Goal: Browse casually: Explore the website without a specific task or goal

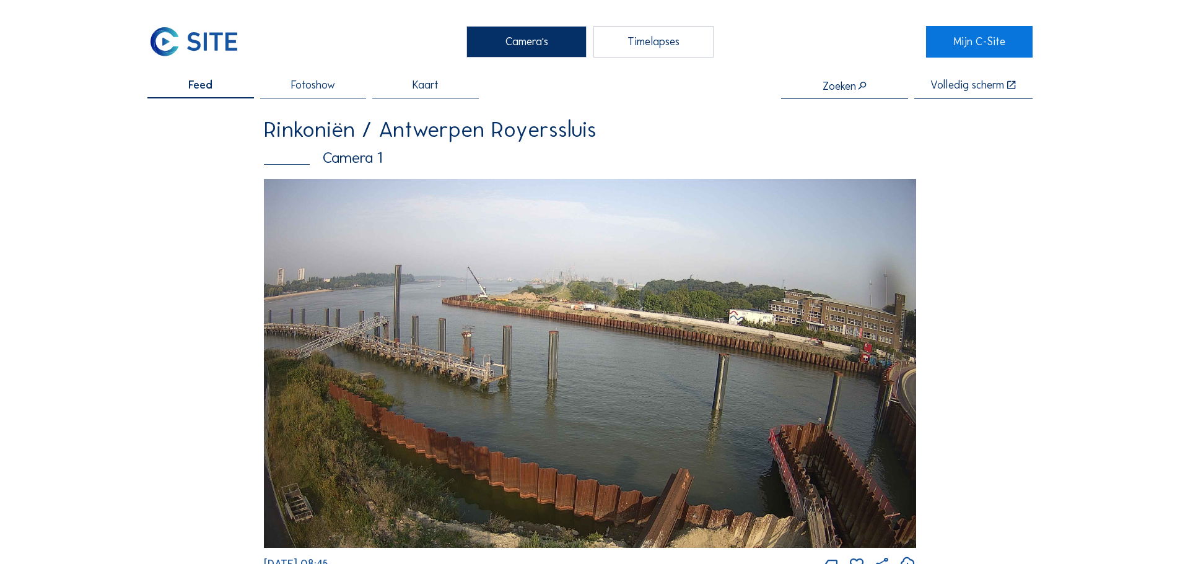
scroll to position [556, 0]
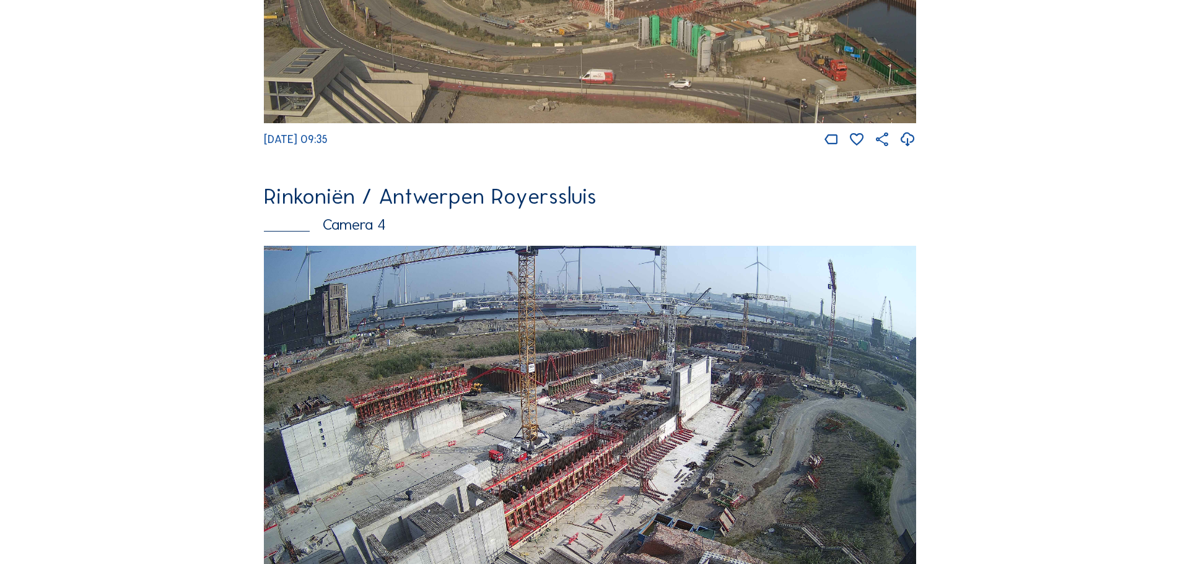
scroll to position [1487, 0]
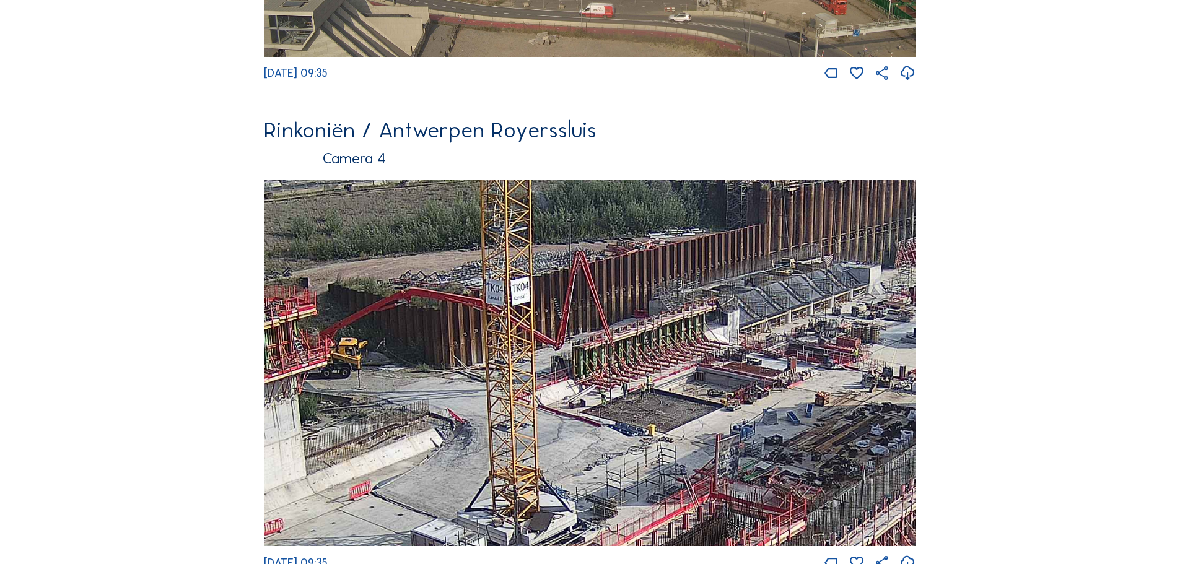
drag, startPoint x: 649, startPoint y: 396, endPoint x: 645, endPoint y: 419, distance: 23.2
click at [645, 419] on img at bounding box center [590, 363] width 652 height 367
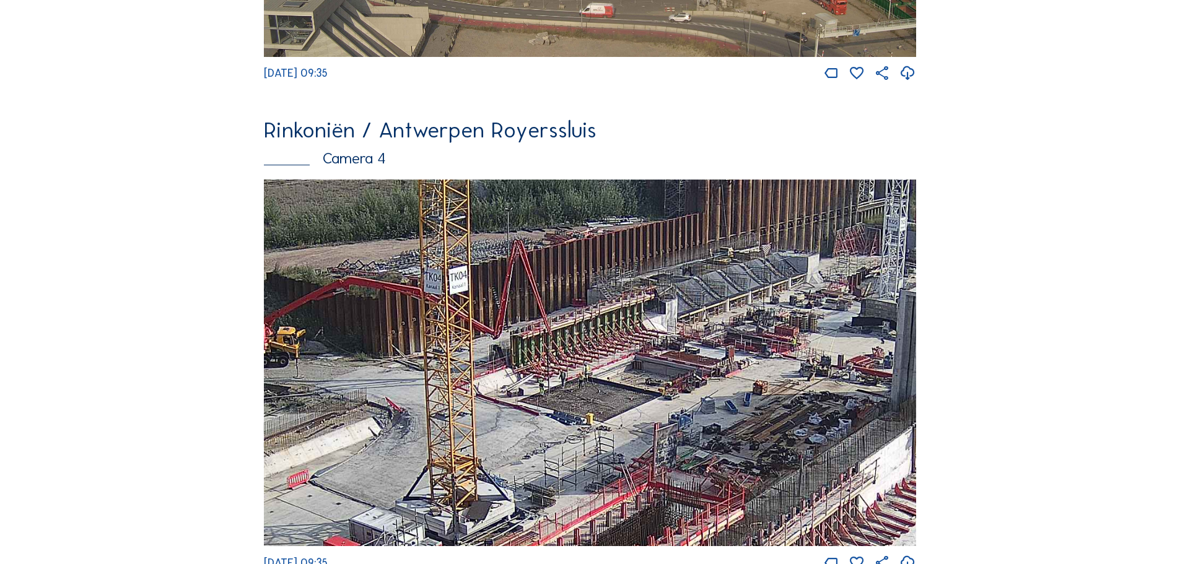
drag, startPoint x: 737, startPoint y: 453, endPoint x: 589, endPoint y: 418, distance: 151.5
click at [589, 418] on img at bounding box center [590, 363] width 652 height 367
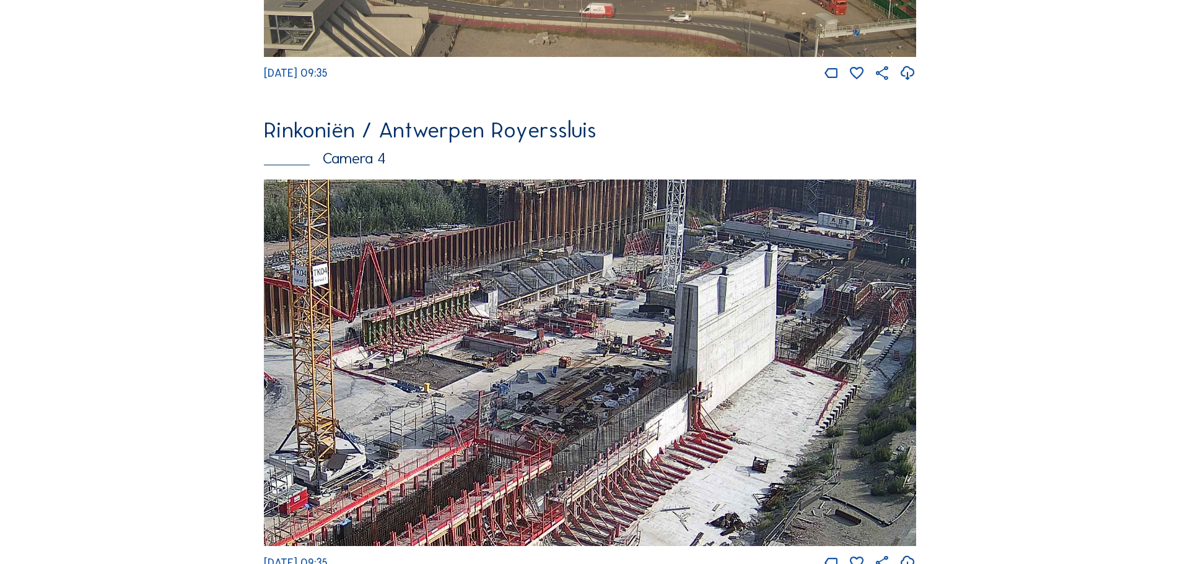
drag, startPoint x: 694, startPoint y: 401, endPoint x: 639, endPoint y: 399, distance: 55.8
click at [639, 399] on img at bounding box center [590, 363] width 652 height 367
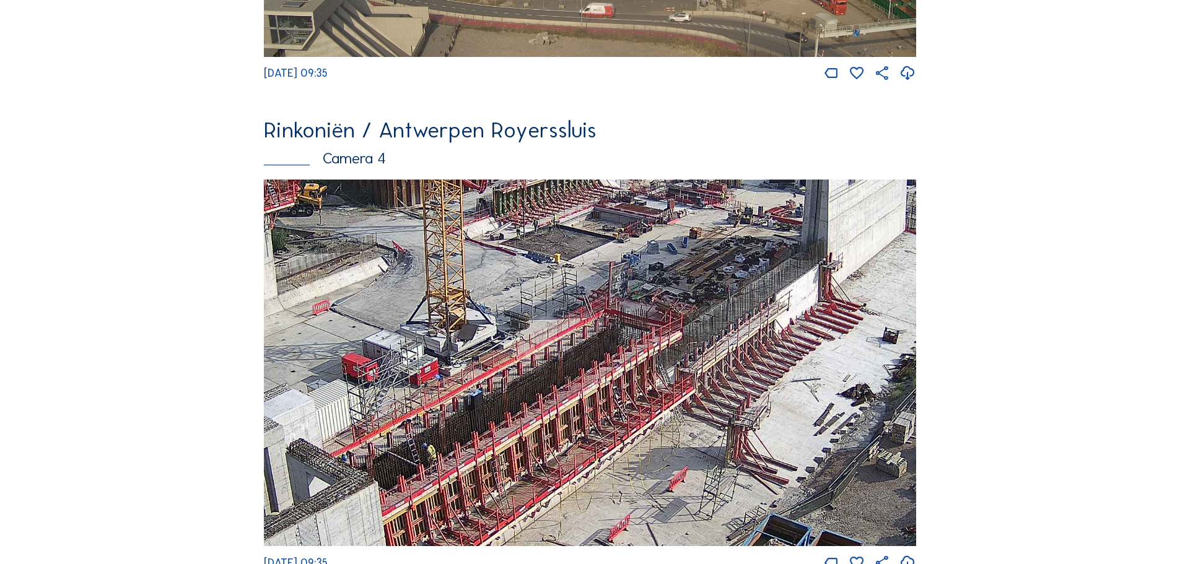
drag, startPoint x: 515, startPoint y: 479, endPoint x: 707, endPoint y: 306, distance: 258.3
click at [707, 306] on img at bounding box center [590, 363] width 652 height 367
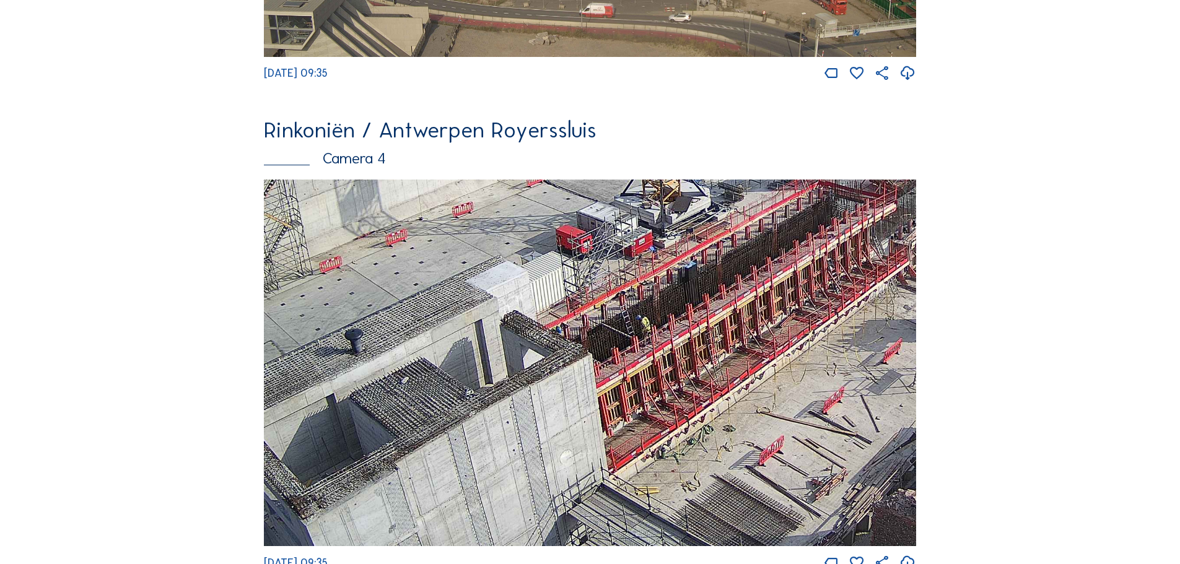
drag, startPoint x: 521, startPoint y: 419, endPoint x: 632, endPoint y: 363, distance: 124.7
click at [632, 363] on img at bounding box center [590, 363] width 652 height 367
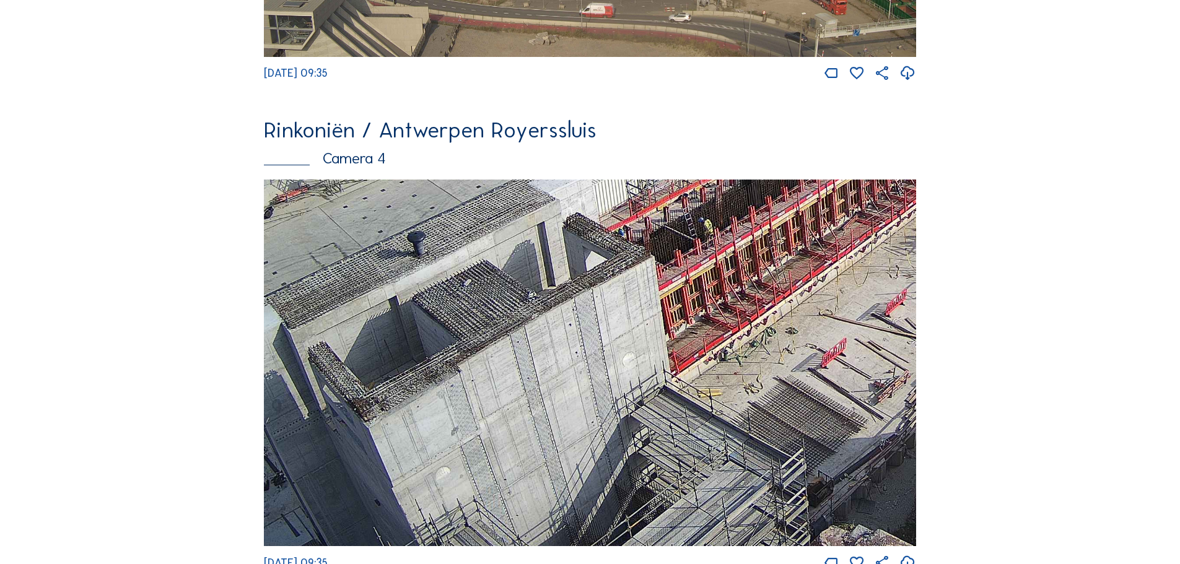
drag, startPoint x: 491, startPoint y: 473, endPoint x: 548, endPoint y: 317, distance: 165.4
click at [548, 317] on img at bounding box center [590, 363] width 652 height 367
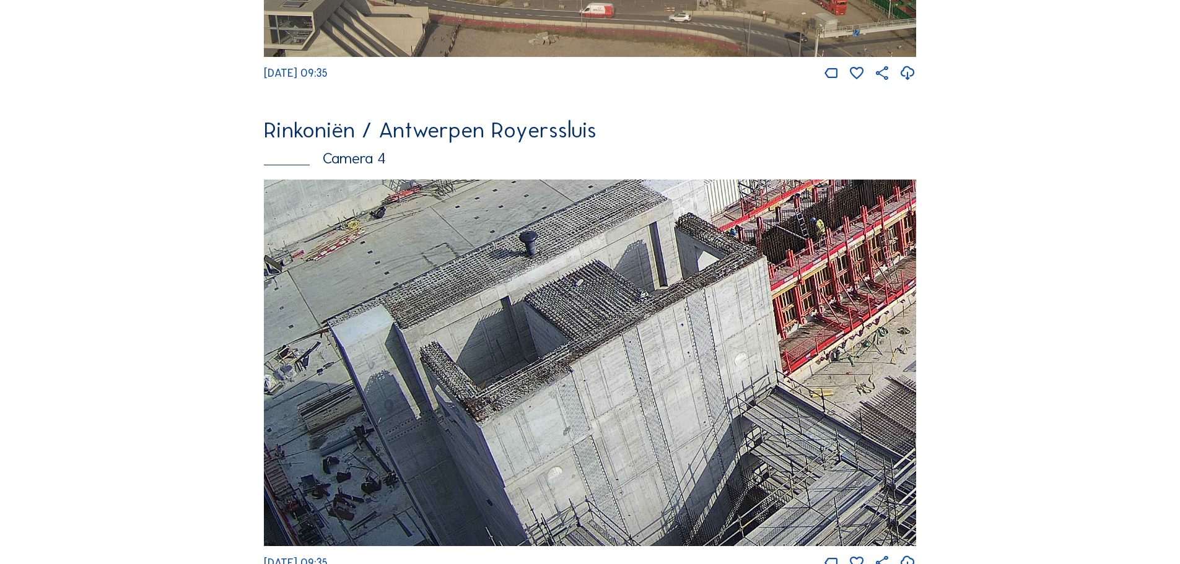
drag, startPoint x: 362, startPoint y: 470, endPoint x: 474, endPoint y: 364, distance: 154.7
click at [474, 364] on img at bounding box center [590, 363] width 652 height 367
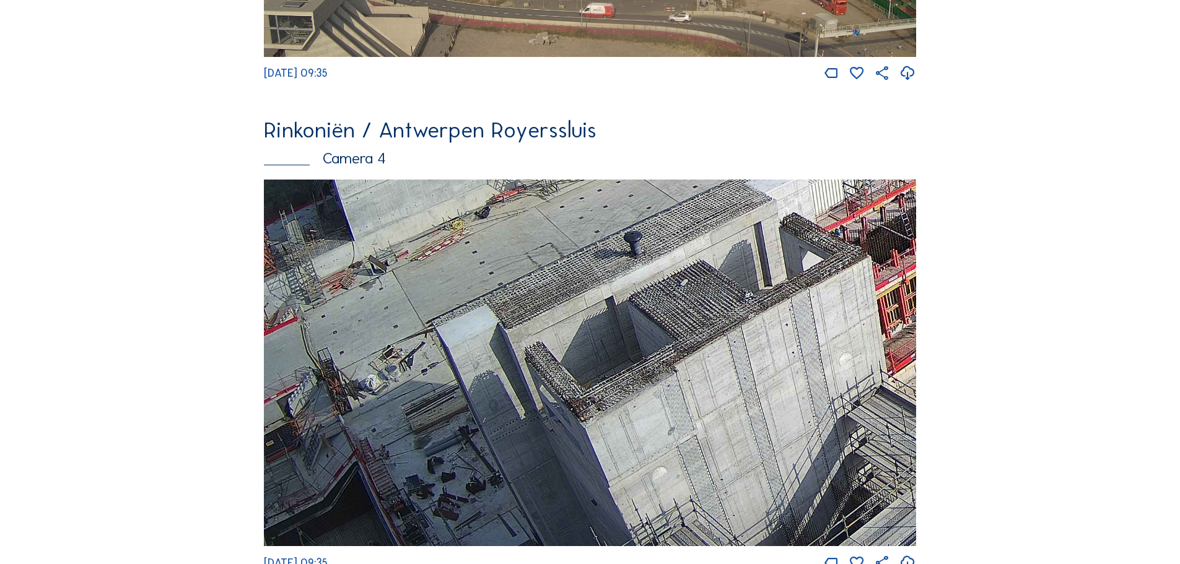
drag, startPoint x: 390, startPoint y: 484, endPoint x: 688, endPoint y: 362, distance: 321.2
click at [688, 362] on img at bounding box center [590, 363] width 652 height 367
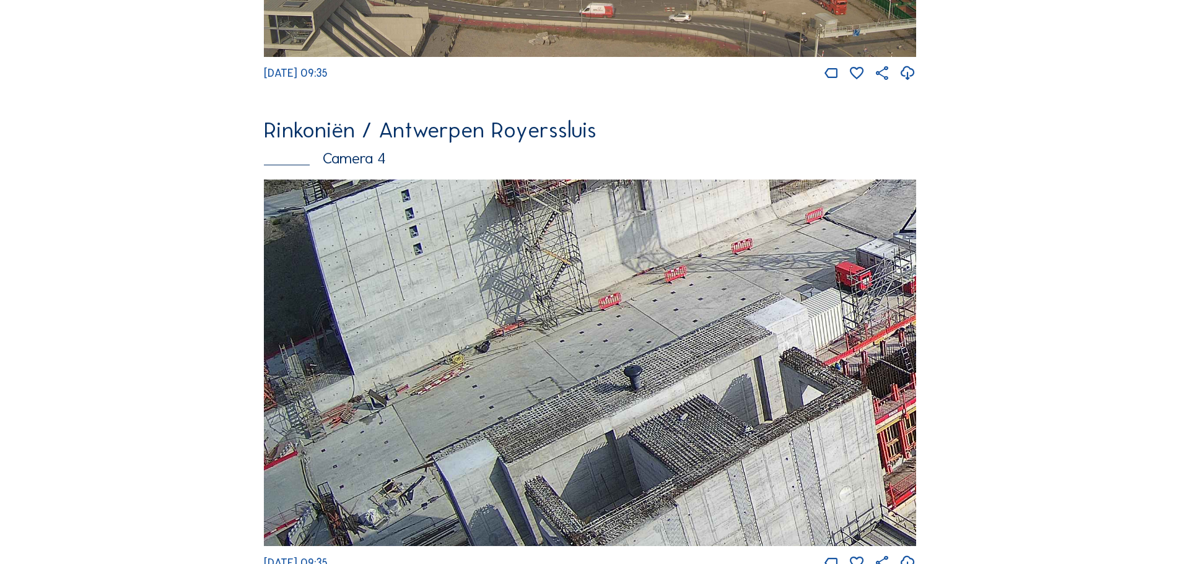
drag, startPoint x: 363, startPoint y: 382, endPoint x: 503, endPoint y: 516, distance: 194.1
click at [503, 516] on img at bounding box center [590, 363] width 652 height 367
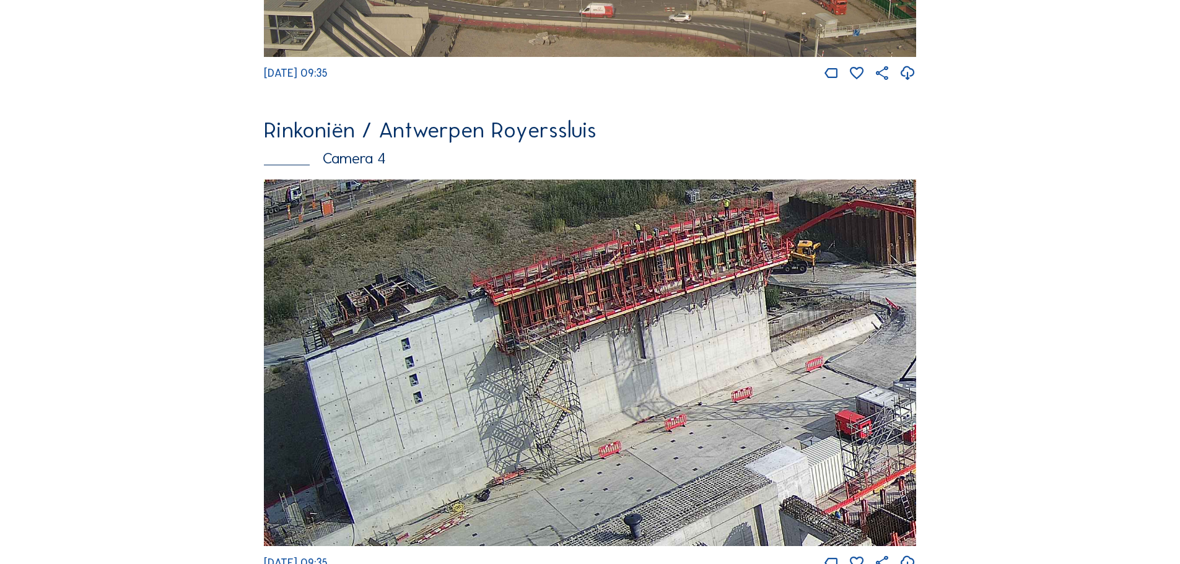
drag, startPoint x: 505, startPoint y: 327, endPoint x: 558, endPoint y: 462, distance: 144.9
click at [558, 462] on img at bounding box center [590, 363] width 652 height 367
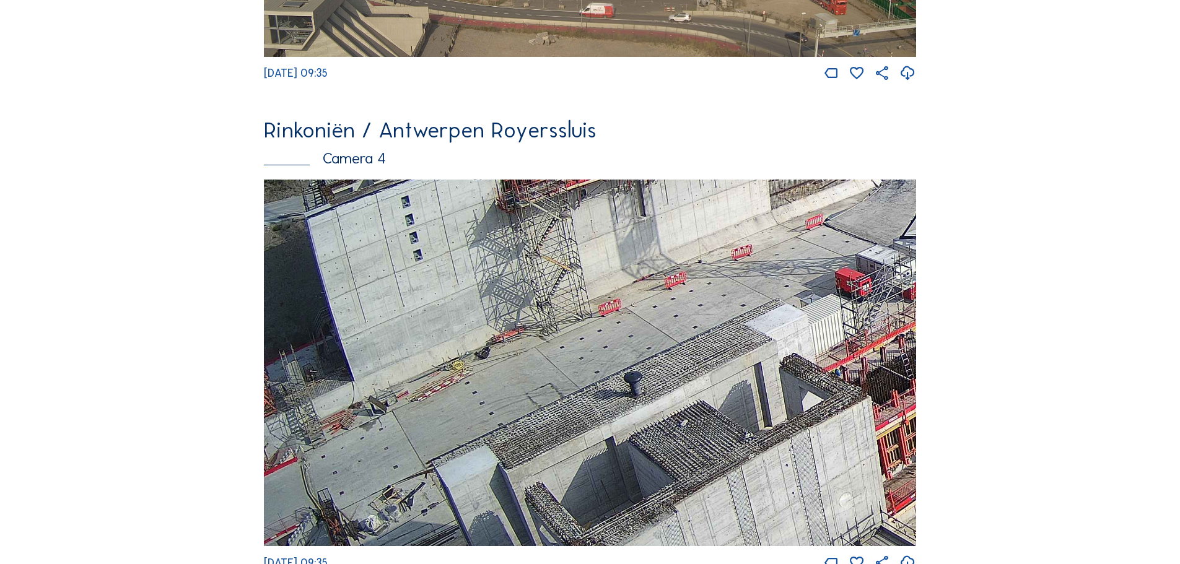
drag, startPoint x: 481, startPoint y: 484, endPoint x: 561, endPoint y: 323, distance: 179.2
click at [559, 325] on img at bounding box center [590, 363] width 652 height 367
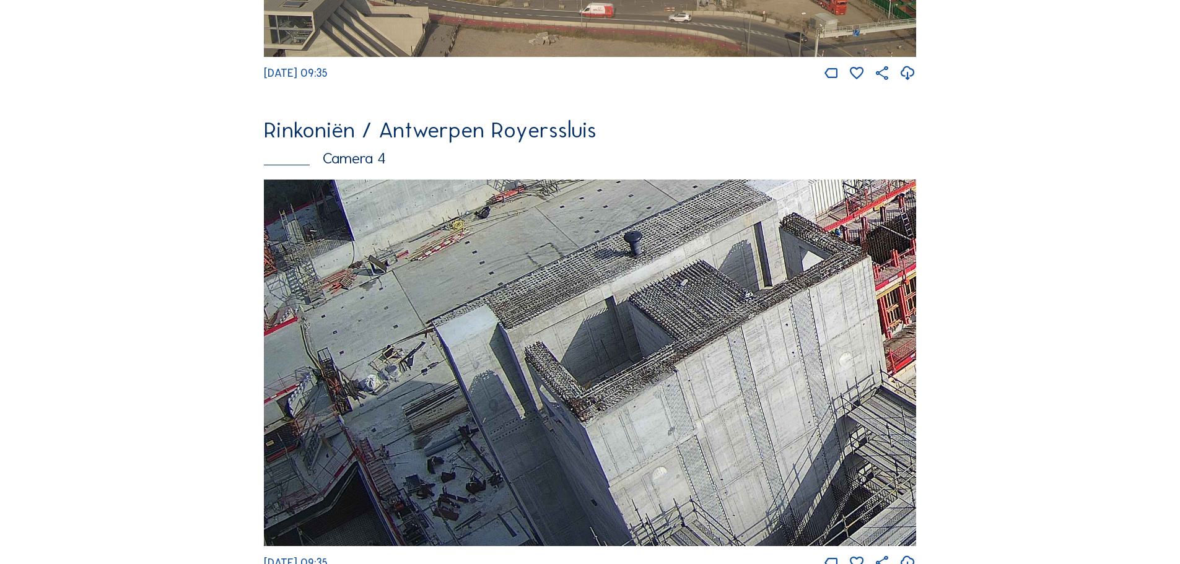
drag, startPoint x: 517, startPoint y: 502, endPoint x: 600, endPoint y: 328, distance: 193.4
click at [596, 333] on img at bounding box center [590, 363] width 652 height 367
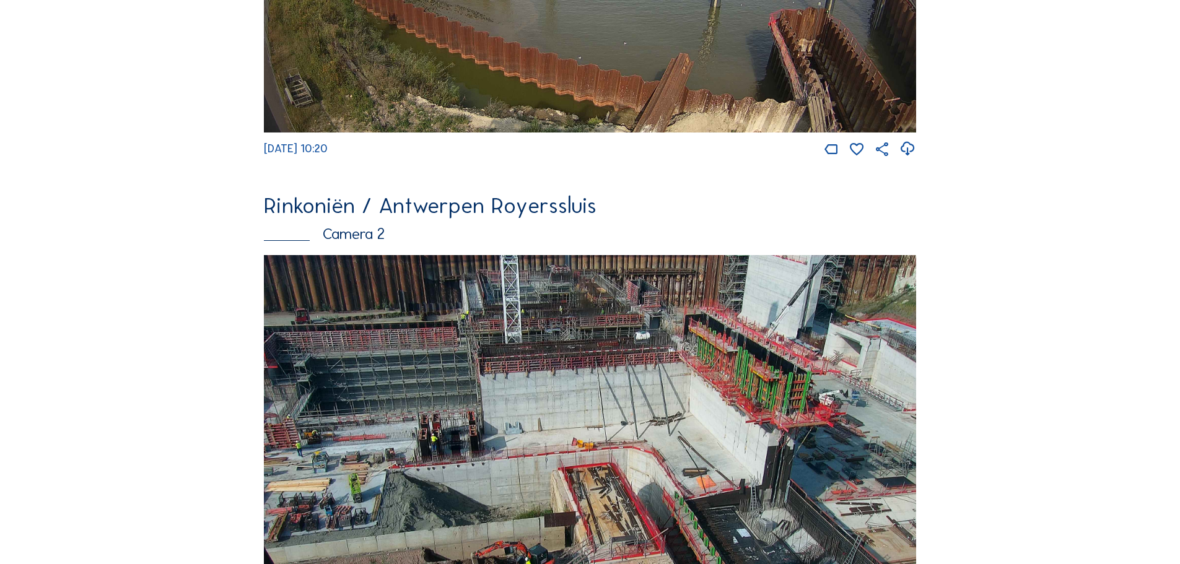
scroll to position [496, 0]
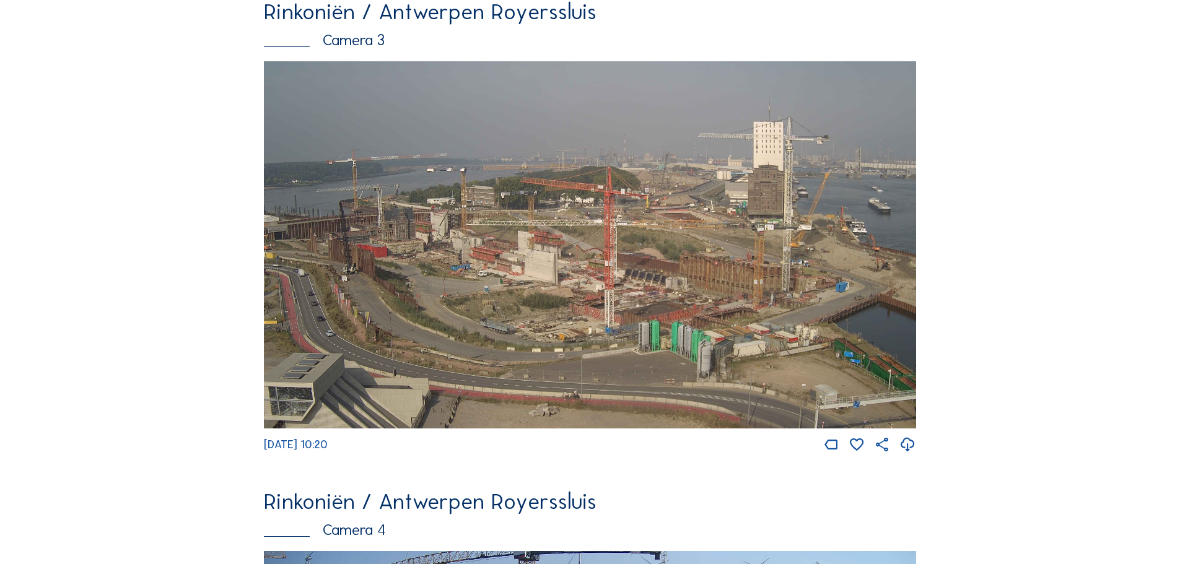
click at [1043, 335] on div "Camera's Timelapses Mijn C-Site Feed Fotoshow Kaart Zoeken Volledig scherm Rink…" at bounding box center [590, 180] width 1180 height 2590
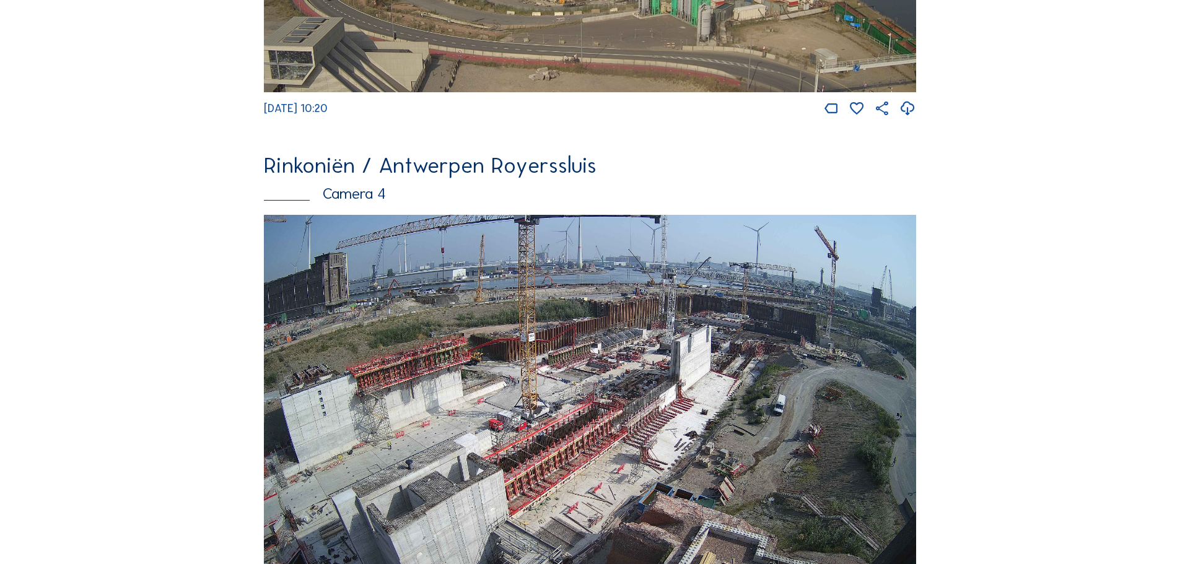
scroll to position [1487, 0]
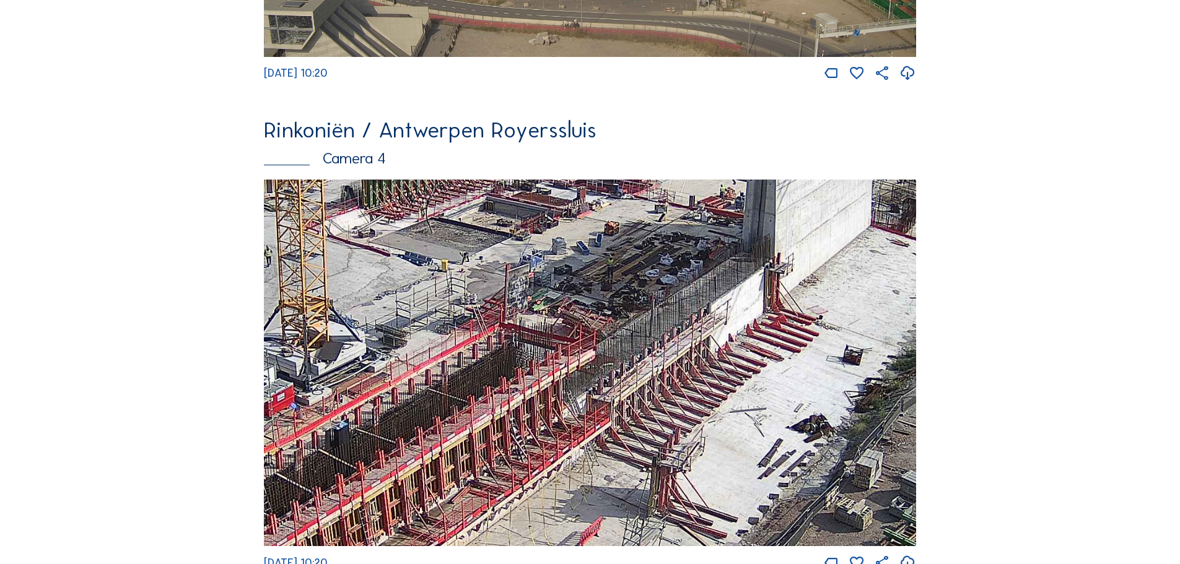
drag, startPoint x: 759, startPoint y: 361, endPoint x: 669, endPoint y: 408, distance: 101.7
click at [669, 408] on img at bounding box center [590, 363] width 652 height 367
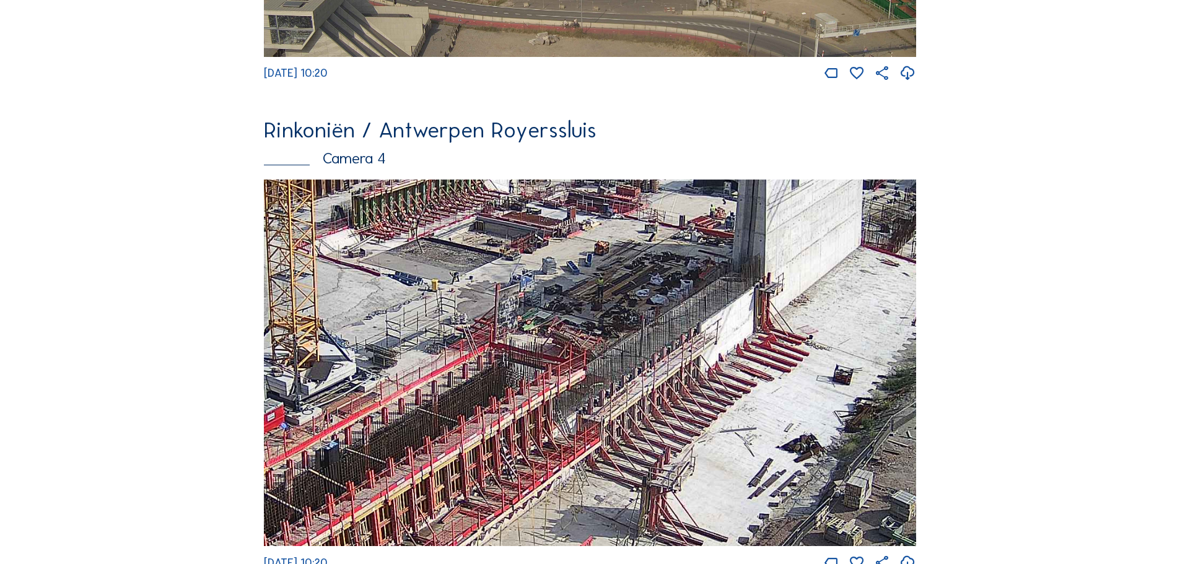
drag, startPoint x: 768, startPoint y: 348, endPoint x: 746, endPoint y: 385, distance: 43.3
click at [746, 385] on img at bounding box center [590, 363] width 652 height 367
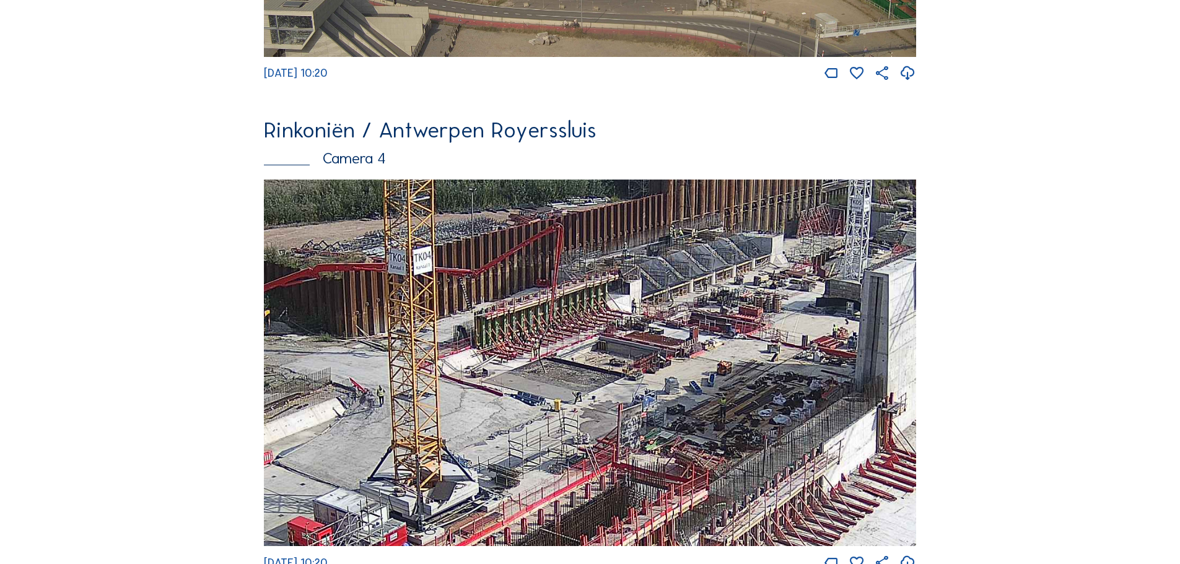
drag, startPoint x: 757, startPoint y: 424, endPoint x: 767, endPoint y: 427, distance: 10.4
click at [767, 427] on img at bounding box center [590, 363] width 652 height 367
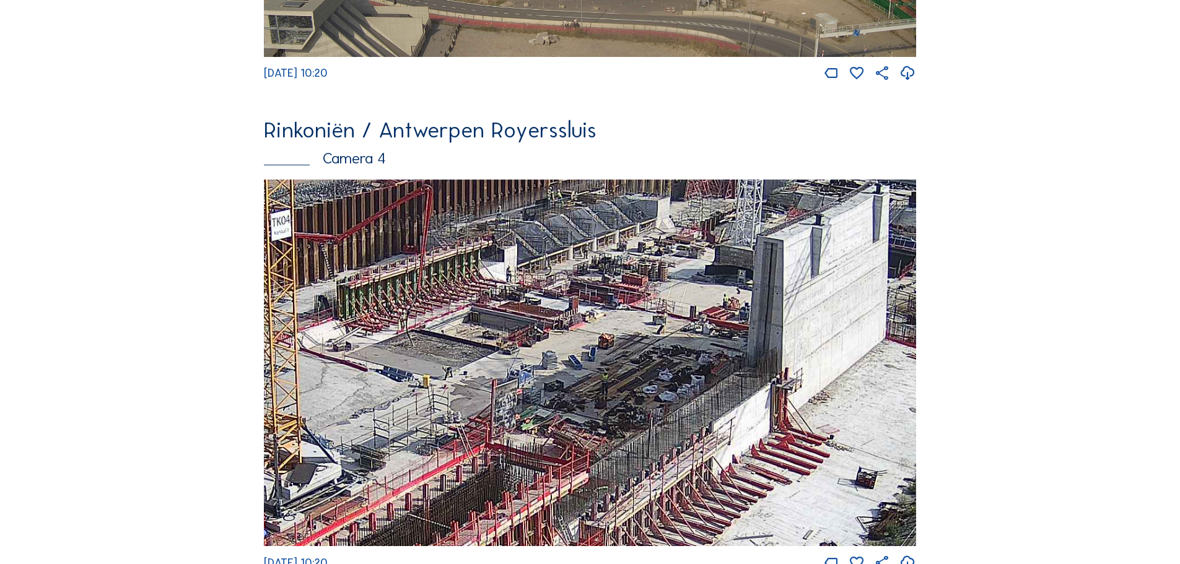
drag, startPoint x: 733, startPoint y: 364, endPoint x: 587, endPoint y: 343, distance: 147.1
click at [587, 343] on img at bounding box center [590, 363] width 652 height 367
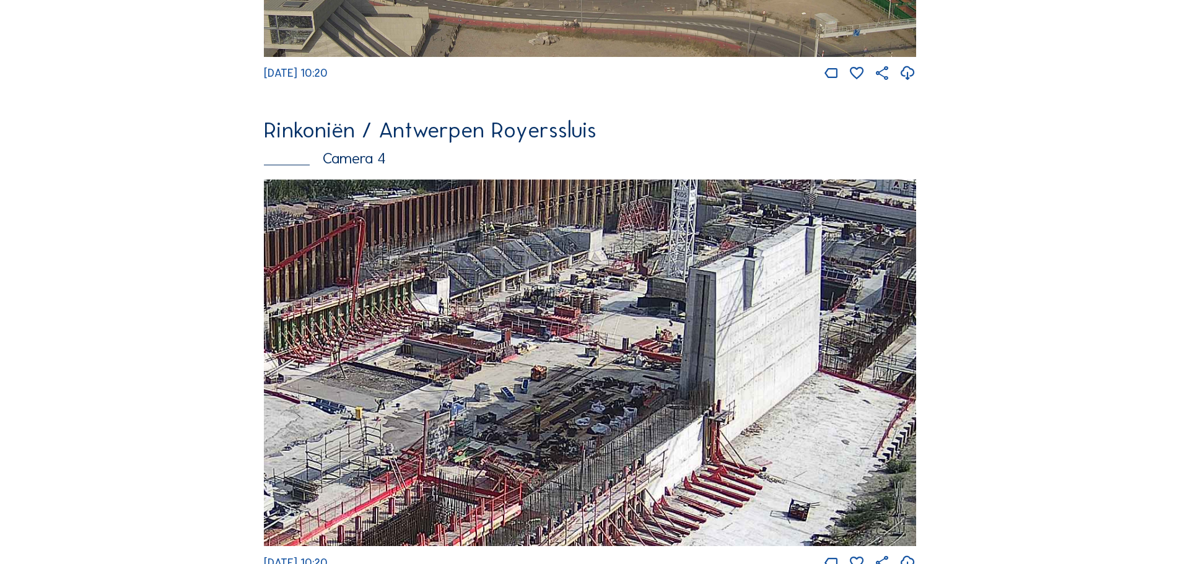
drag, startPoint x: 729, startPoint y: 315, endPoint x: 661, endPoint y: 348, distance: 75.4
click at [661, 348] on img at bounding box center [590, 363] width 652 height 367
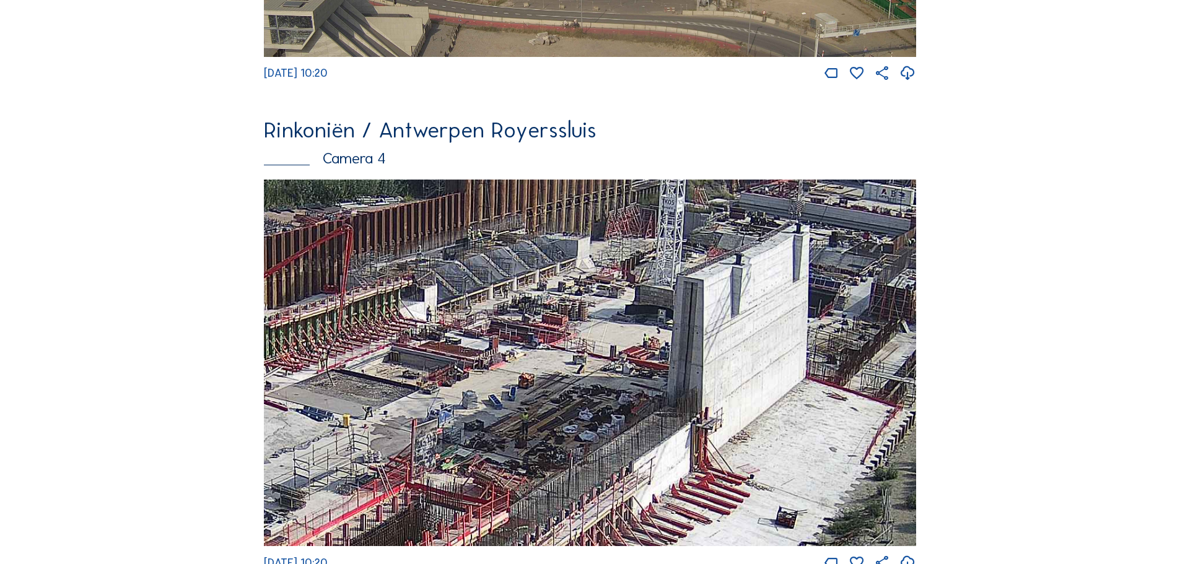
drag, startPoint x: 761, startPoint y: 344, endPoint x: 721, endPoint y: 362, distance: 43.5
click at [721, 362] on img at bounding box center [590, 363] width 652 height 367
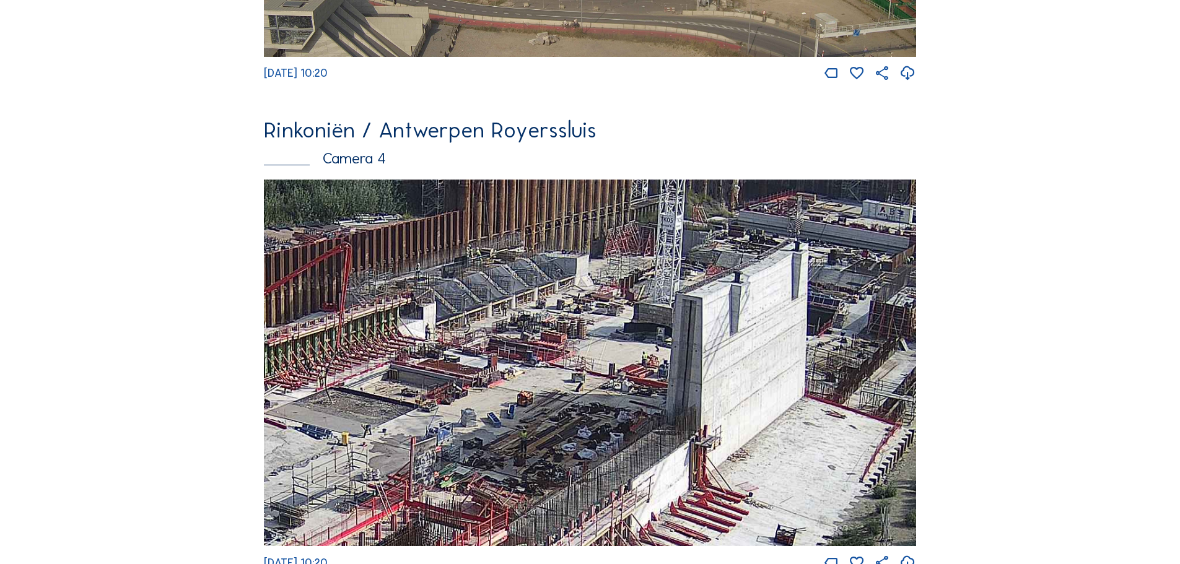
drag, startPoint x: 740, startPoint y: 354, endPoint x: 767, endPoint y: 361, distance: 28.3
click at [767, 361] on img at bounding box center [590, 363] width 652 height 367
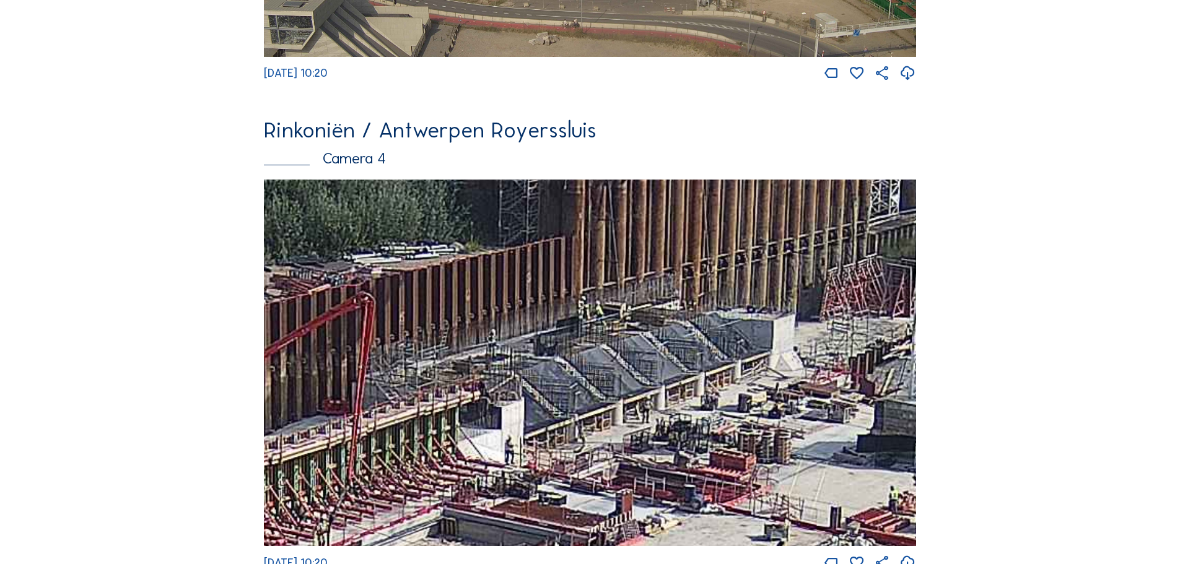
drag, startPoint x: 494, startPoint y: 304, endPoint x: 600, endPoint y: 365, distance: 122.7
click at [600, 365] on img at bounding box center [590, 363] width 652 height 367
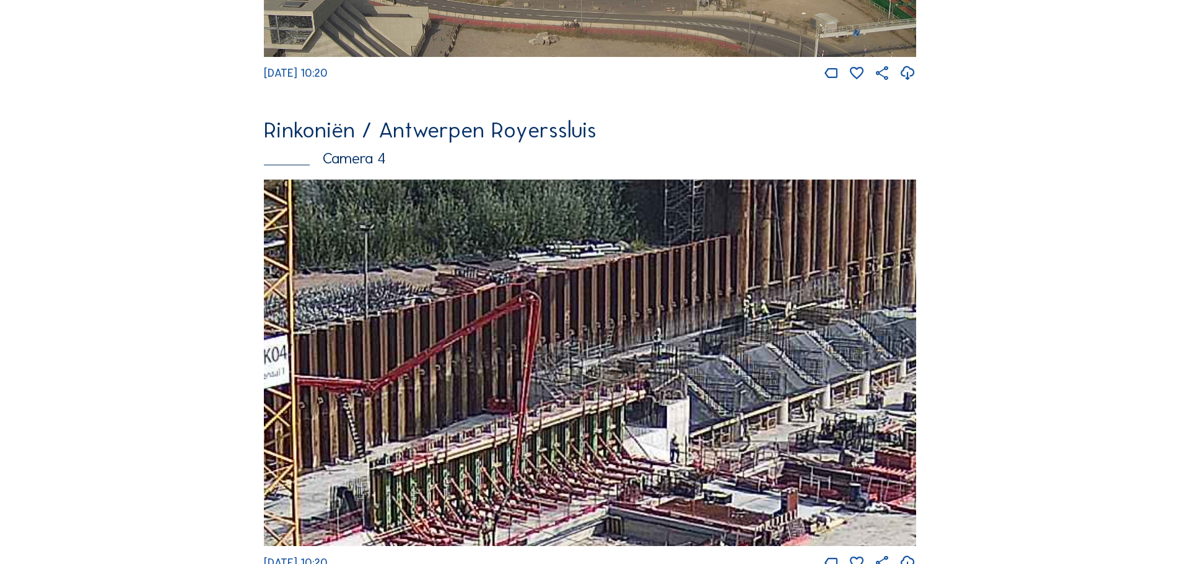
drag, startPoint x: 414, startPoint y: 372, endPoint x: 579, endPoint y: 370, distance: 165.4
click at [579, 370] on img at bounding box center [590, 363] width 652 height 367
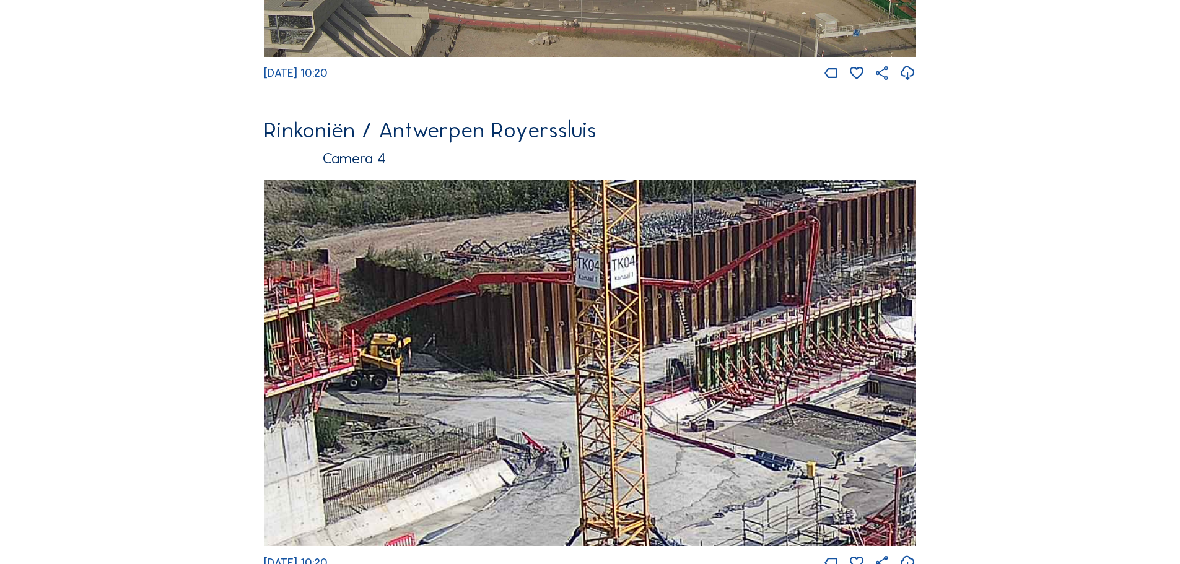
drag, startPoint x: 418, startPoint y: 415, endPoint x: 673, endPoint y: 325, distance: 270.6
click at [673, 325] on img at bounding box center [590, 363] width 652 height 367
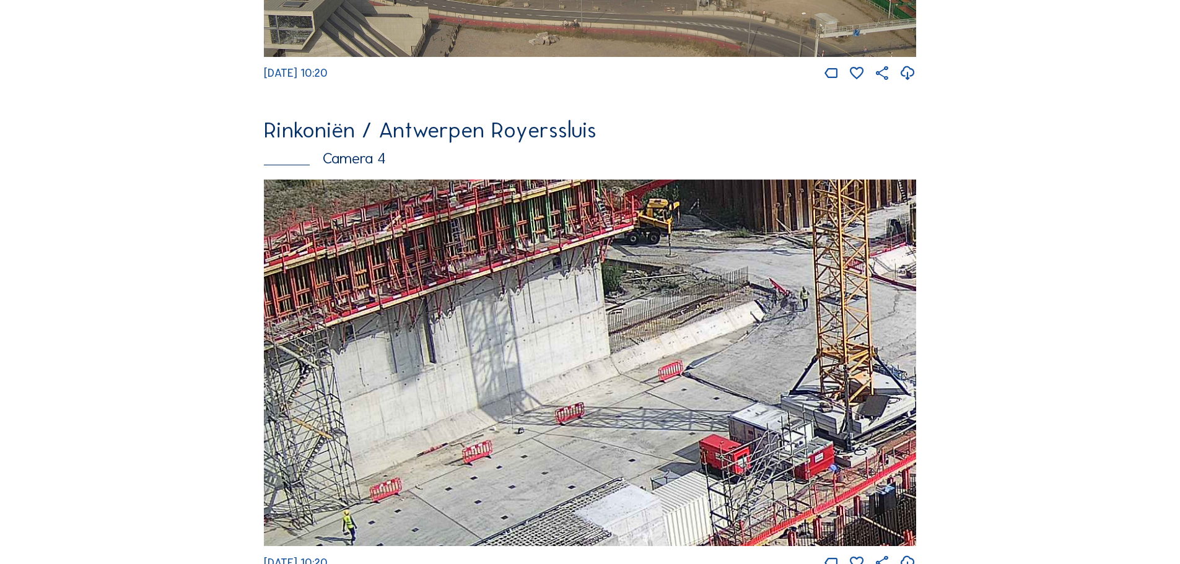
drag, startPoint x: 528, startPoint y: 450, endPoint x: 844, endPoint y: 273, distance: 361.7
click at [844, 273] on img at bounding box center [590, 363] width 652 height 367
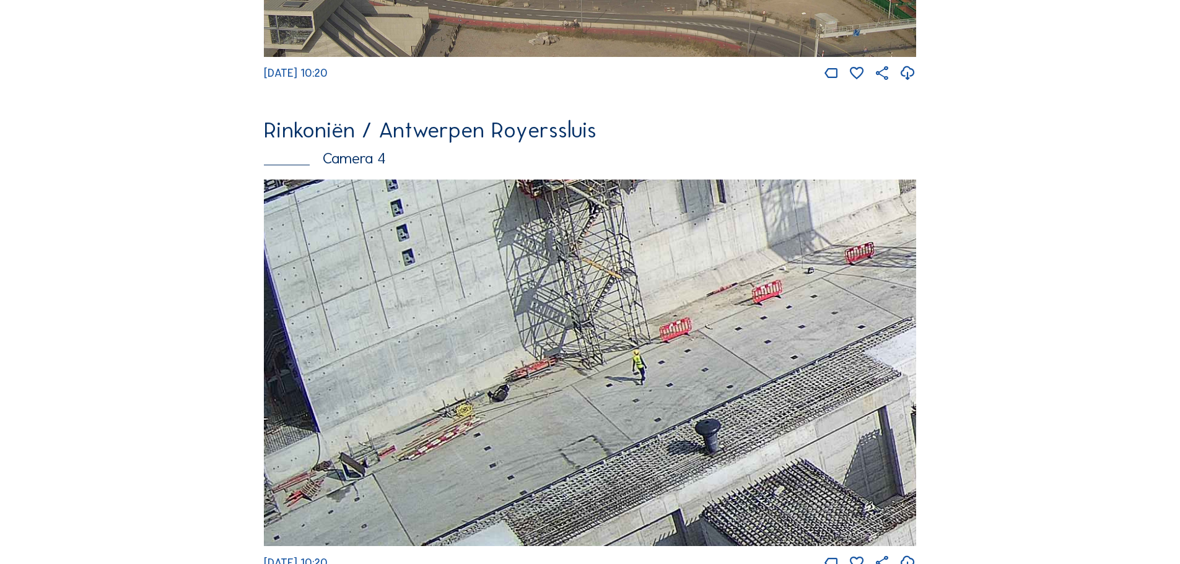
drag, startPoint x: 504, startPoint y: 457, endPoint x: 697, endPoint y: 343, distance: 224.4
click at [697, 343] on img at bounding box center [590, 363] width 652 height 367
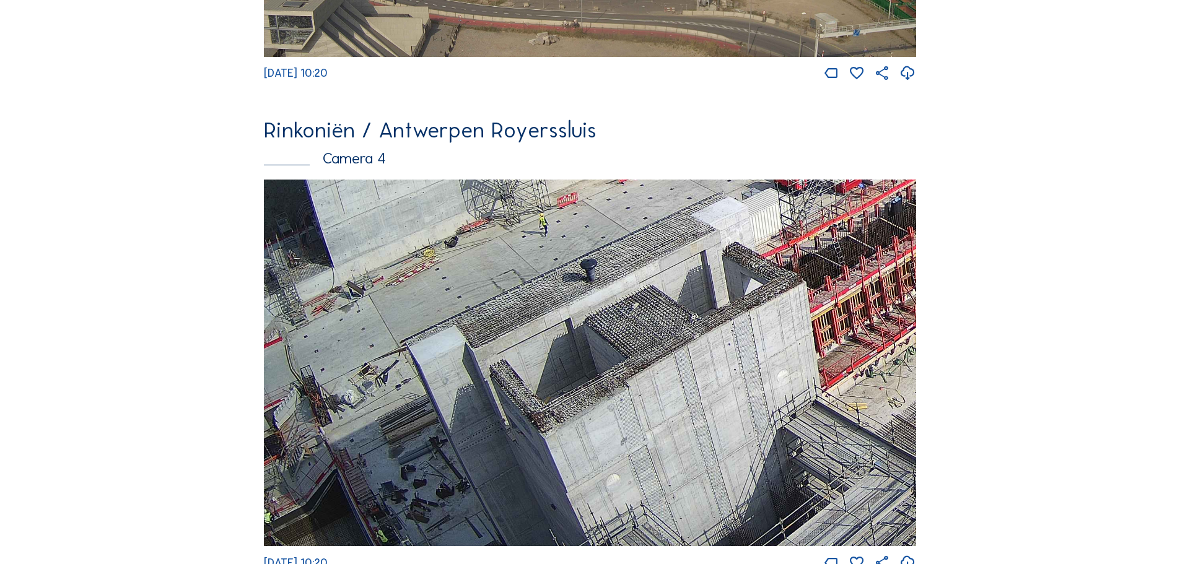
drag, startPoint x: 582, startPoint y: 403, endPoint x: 577, endPoint y: 233, distance: 169.8
click at [577, 233] on img at bounding box center [590, 363] width 652 height 367
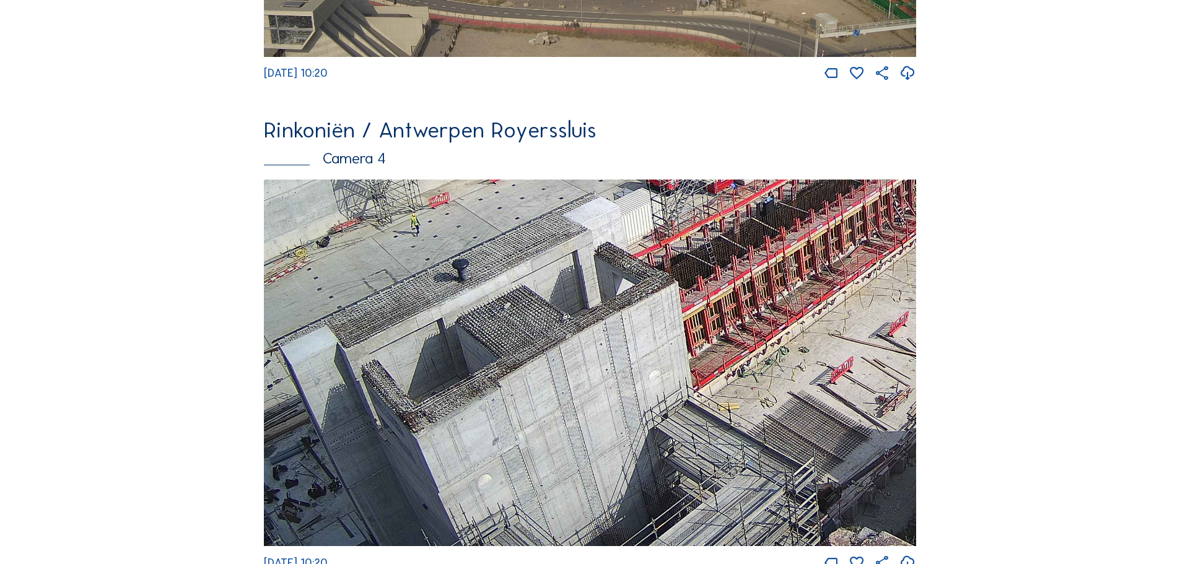
drag, startPoint x: 429, startPoint y: 398, endPoint x: 569, endPoint y: 176, distance: 262.8
click at [571, 184] on div "Rinkoniën / Antwerpen Royerssluis Camera 4 We 13 Aug 2025 10:20" at bounding box center [590, 345] width 652 height 453
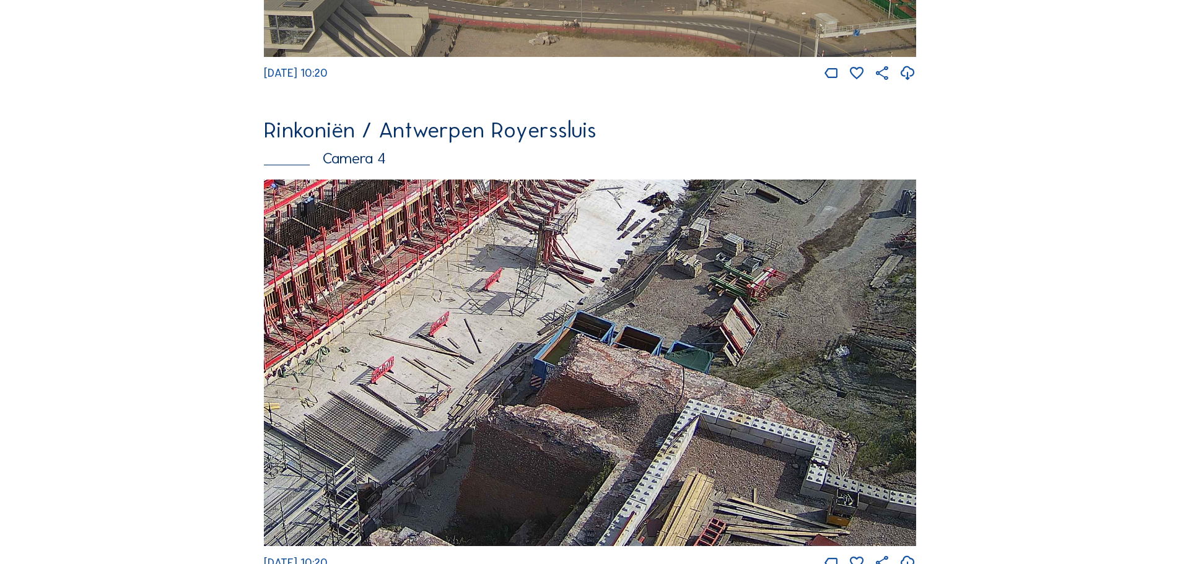
drag, startPoint x: 321, startPoint y: 316, endPoint x: 235, endPoint y: 308, distance: 87.1
click at [266, 309] on img at bounding box center [590, 363] width 652 height 367
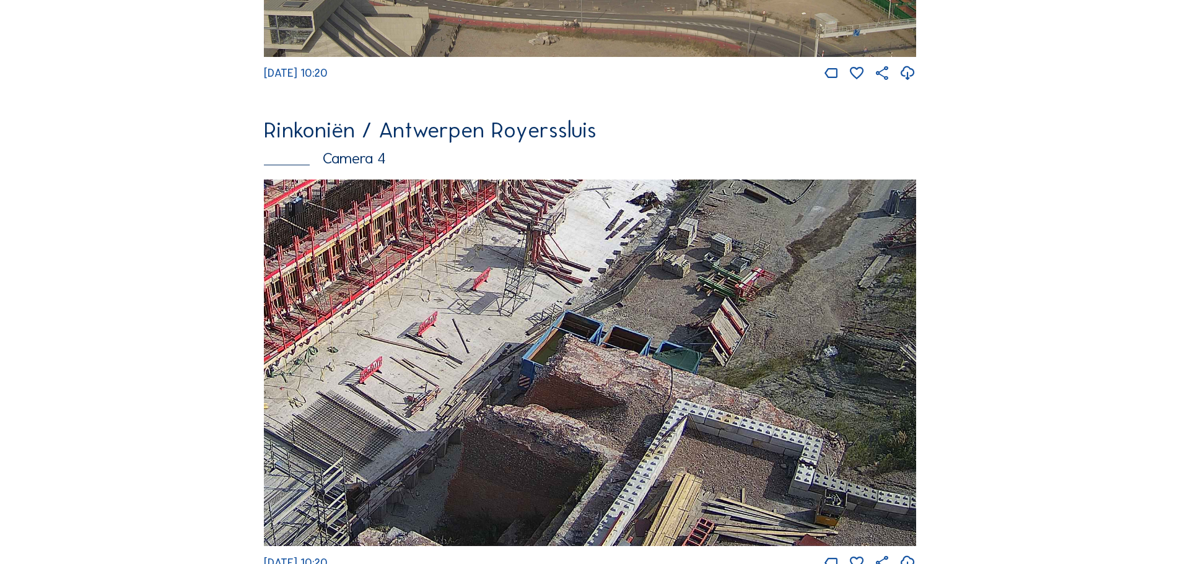
drag, startPoint x: 662, startPoint y: 332, endPoint x: 579, endPoint y: 539, distance: 222.9
click at [579, 539] on img at bounding box center [590, 363] width 652 height 367
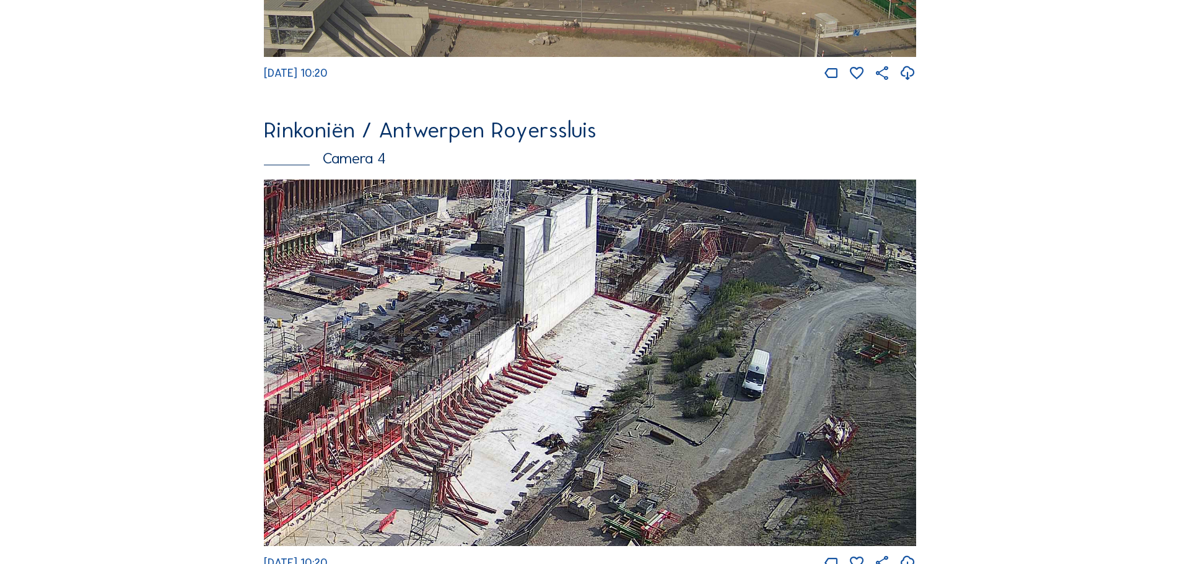
drag, startPoint x: 716, startPoint y: 361, endPoint x: 705, endPoint y: 396, distance: 37.0
click at [705, 396] on img at bounding box center [590, 363] width 652 height 367
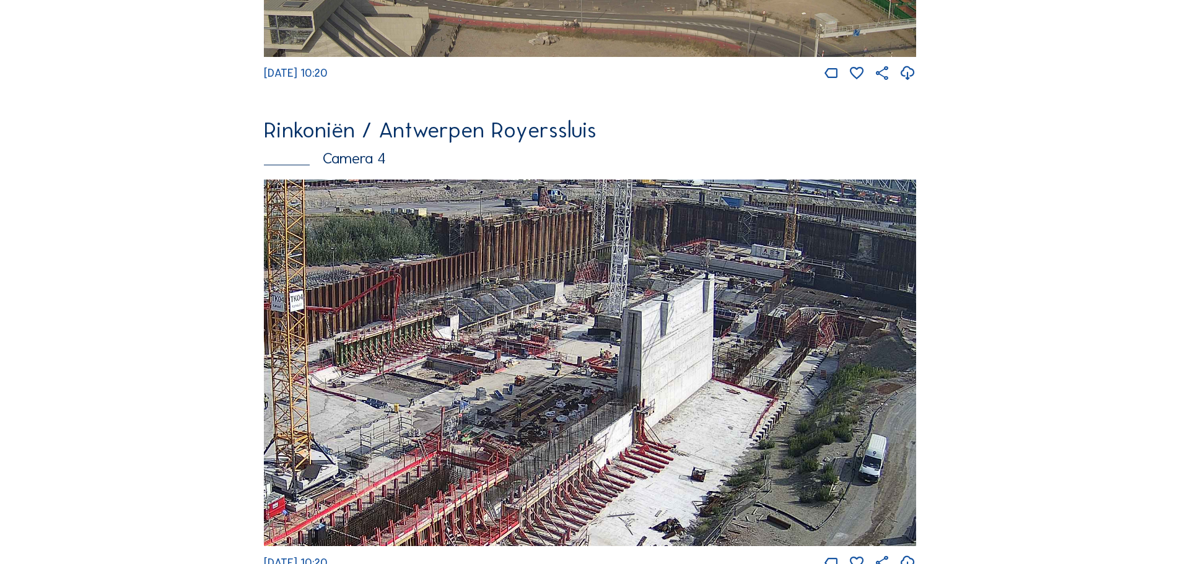
drag, startPoint x: 617, startPoint y: 275, endPoint x: 708, endPoint y: 340, distance: 111.9
click at [708, 340] on img at bounding box center [590, 363] width 652 height 367
